Goal: Information Seeking & Learning: Find specific page/section

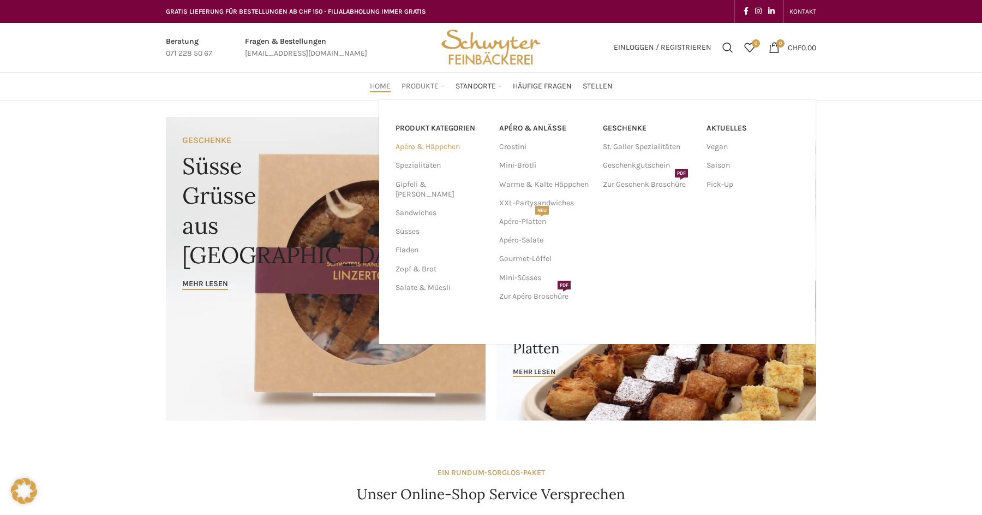
click at [405, 142] on link "Apéro & Häppchen" at bounding box center [441, 146] width 91 height 19
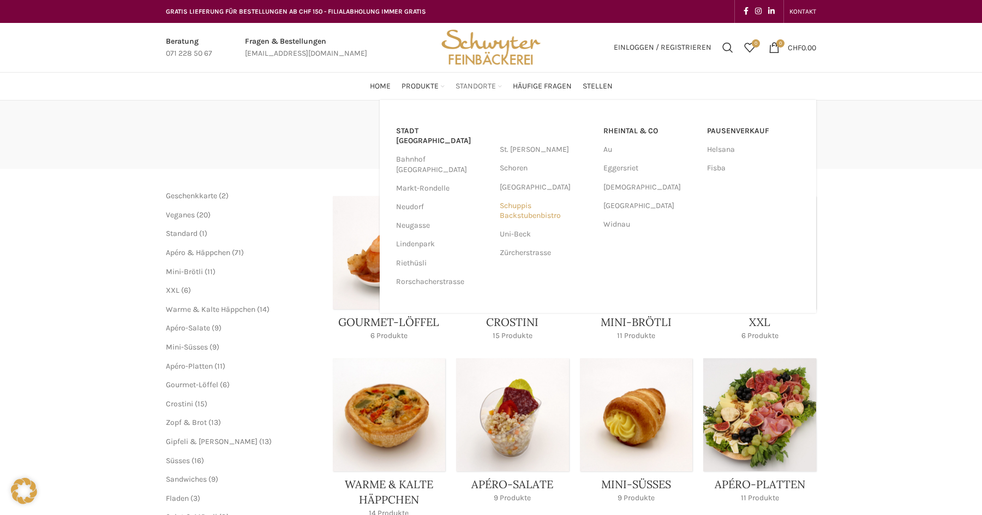
click at [509, 206] on link "Schuppis Backstubenbistro" at bounding box center [546, 210] width 93 height 28
click at [516, 186] on link "[GEOGRAPHIC_DATA]" at bounding box center [546, 187] width 93 height 19
click at [511, 204] on link "Schuppis Backstubenbistro" at bounding box center [546, 210] width 93 height 28
click at [518, 234] on link "Uni-Beck" at bounding box center [546, 234] width 93 height 19
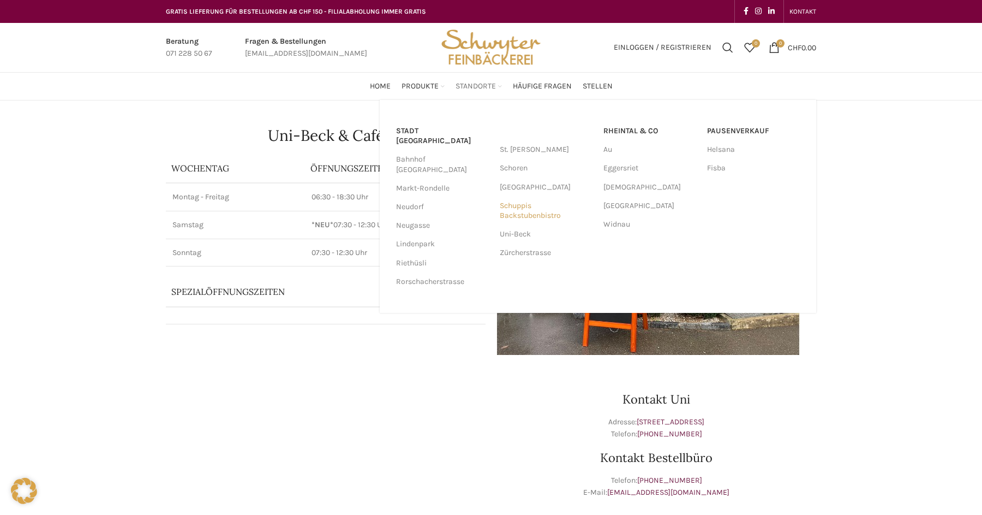
click at [519, 206] on link "Schuppis Backstubenbistro" at bounding box center [546, 210] width 93 height 28
click at [520, 250] on link "Zürcherstrasse" at bounding box center [546, 252] width 93 height 19
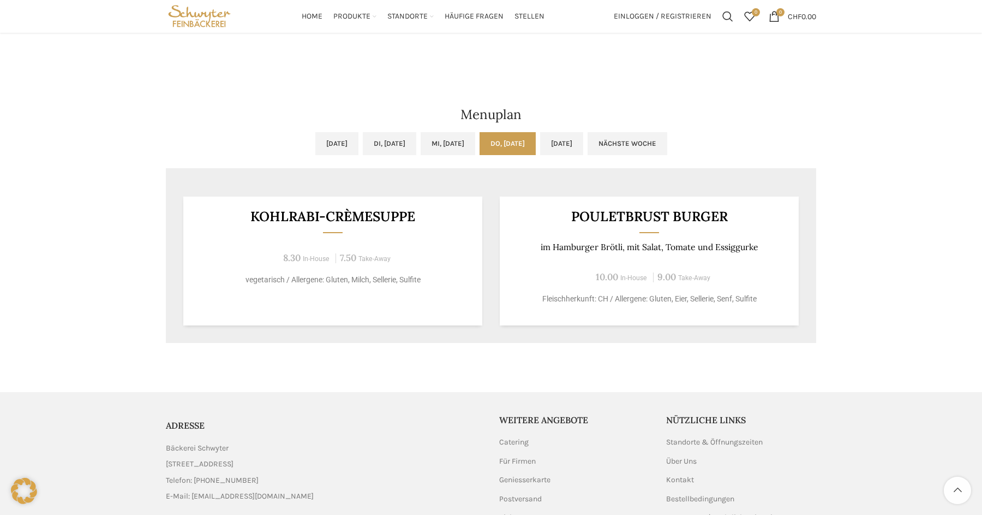
scroll to position [423, 0]
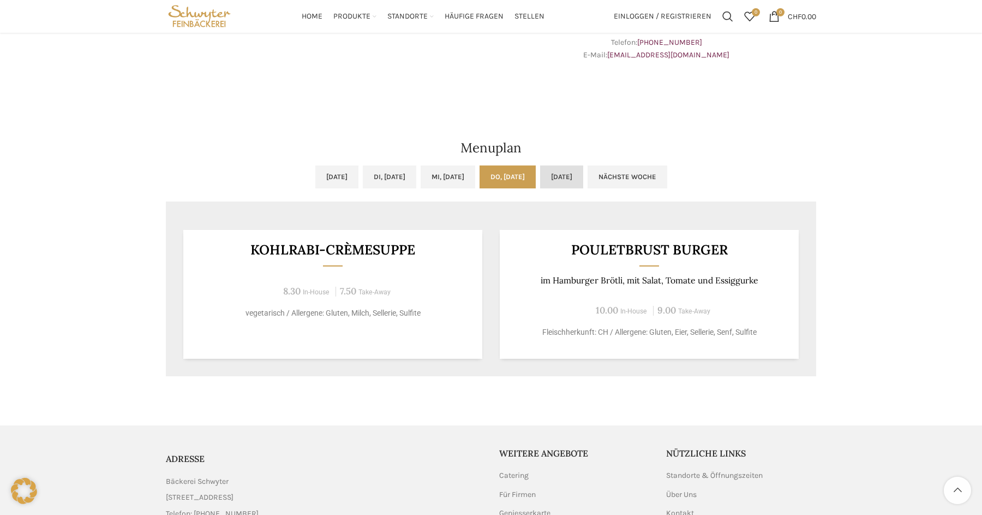
click at [583, 181] on link "[DATE]" at bounding box center [561, 176] width 43 height 23
click at [523, 173] on link "Do, [DATE]" at bounding box center [508, 176] width 56 height 23
click at [413, 174] on ul "[DATE] Di, [DATE] Mi, [DATE] Do, [DATE] [DATE] Nächste Woche" at bounding box center [491, 183] width 650 height 36
click at [315, 178] on link "[DATE]" at bounding box center [336, 176] width 43 height 23
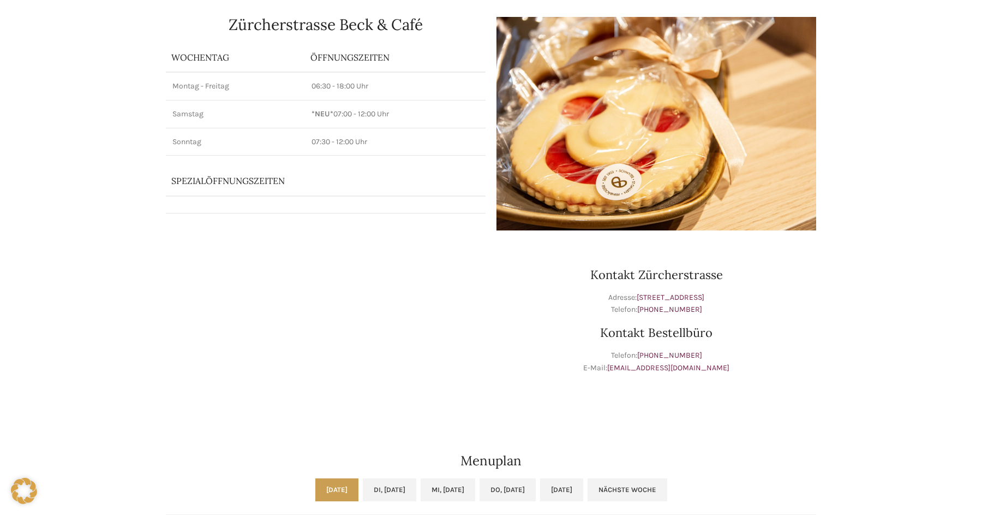
scroll to position [0, 0]
